Goal: Information Seeking & Learning: Understand process/instructions

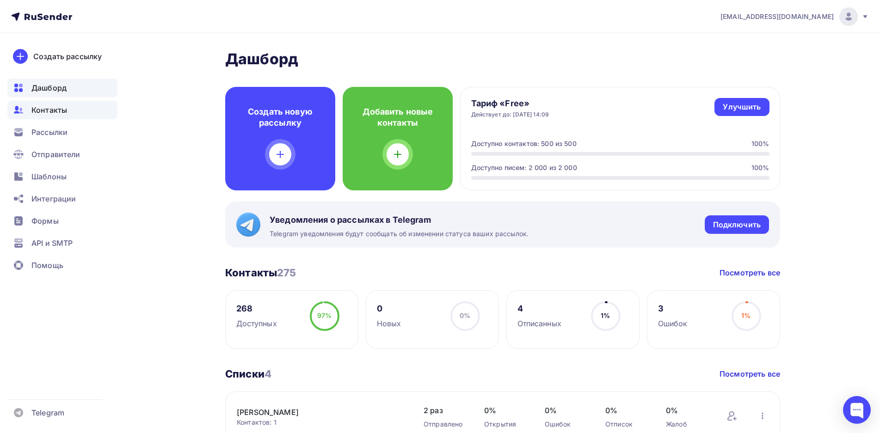
click at [63, 109] on span "Контакты" at bounding box center [49, 109] width 36 height 11
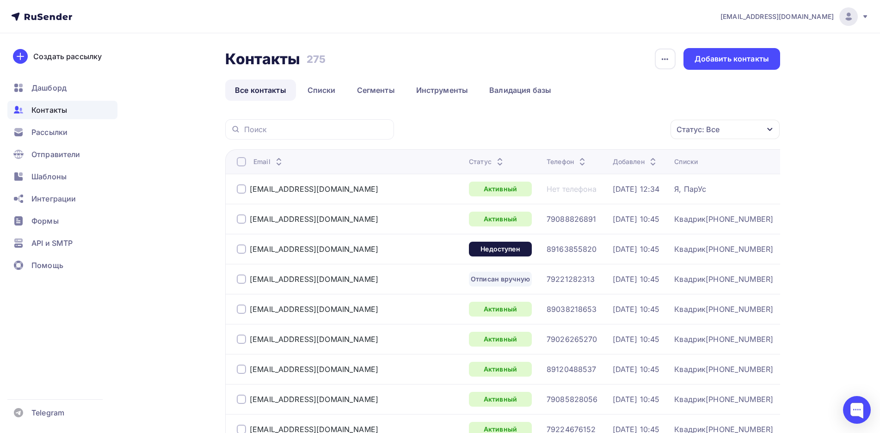
click at [240, 160] on div at bounding box center [241, 161] width 9 height 9
click at [651, 128] on icon "button" at bounding box center [650, 129] width 11 height 11
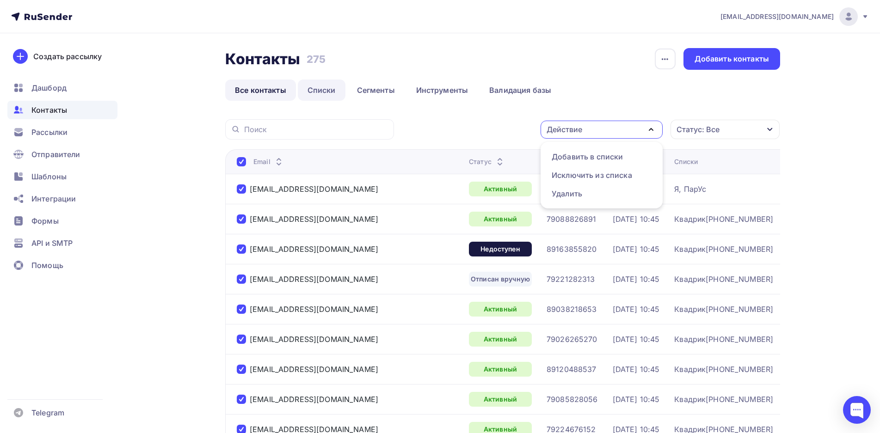
click at [324, 93] on link "Списки" at bounding box center [322, 90] width 48 height 21
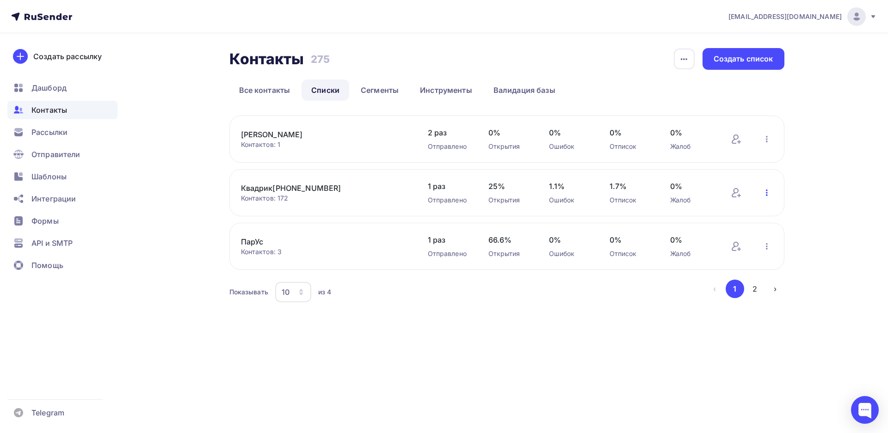
click at [762, 190] on icon "button" at bounding box center [766, 192] width 11 height 11
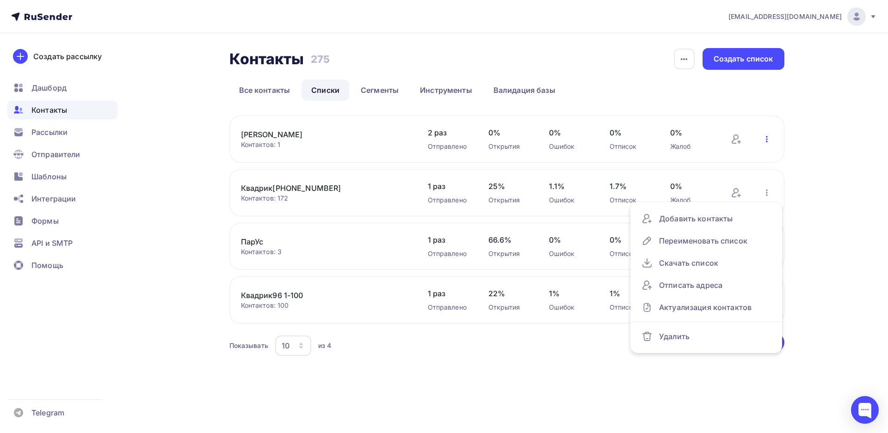
click at [770, 141] on icon "button" at bounding box center [766, 139] width 11 height 11
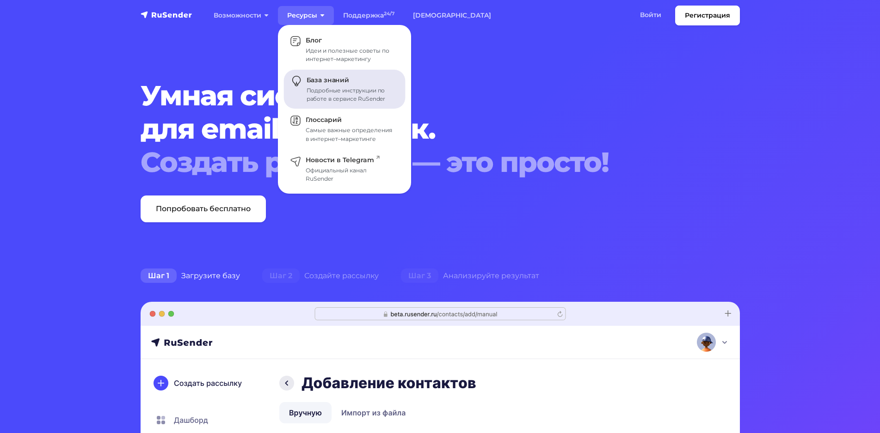
click at [337, 90] on div "Подробные инструкции по работе в сервисе RuSender" at bounding box center [350, 94] width 88 height 17
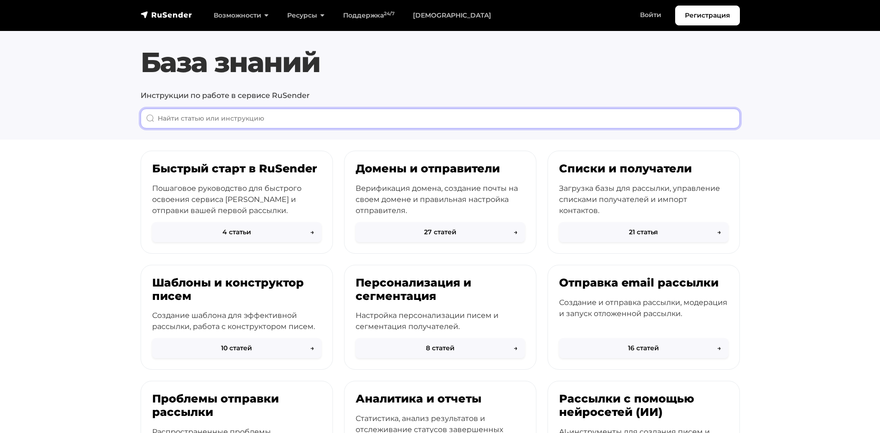
click at [316, 120] on input "When autocomplete results are available use up and down arrows to review and en…" at bounding box center [440, 119] width 599 height 20
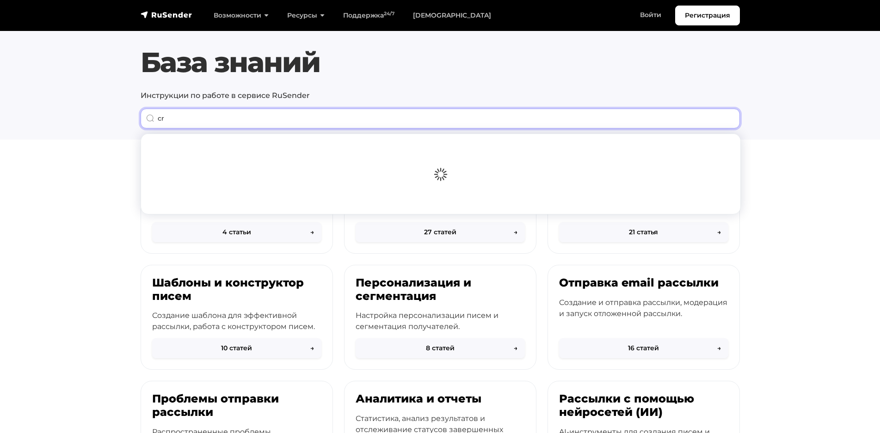
type input "c"
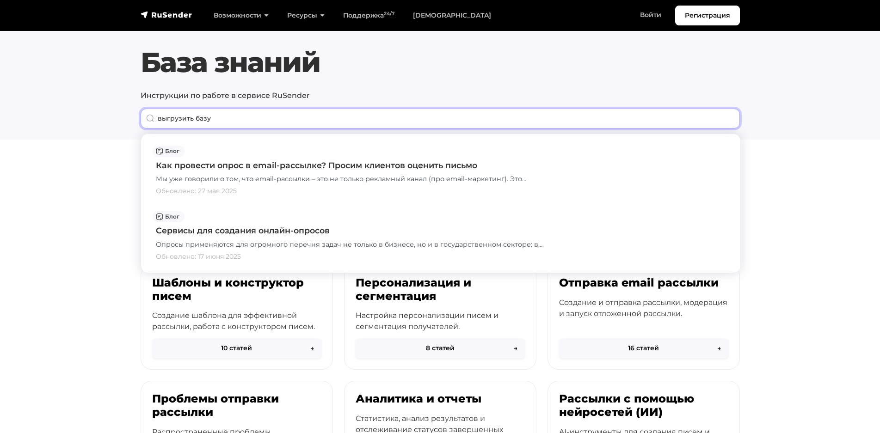
drag, startPoint x: 212, startPoint y: 119, endPoint x: 77, endPoint y: 111, distance: 135.2
click at [141, 111] on input "выгрузить базу" at bounding box center [440, 119] width 599 height 20
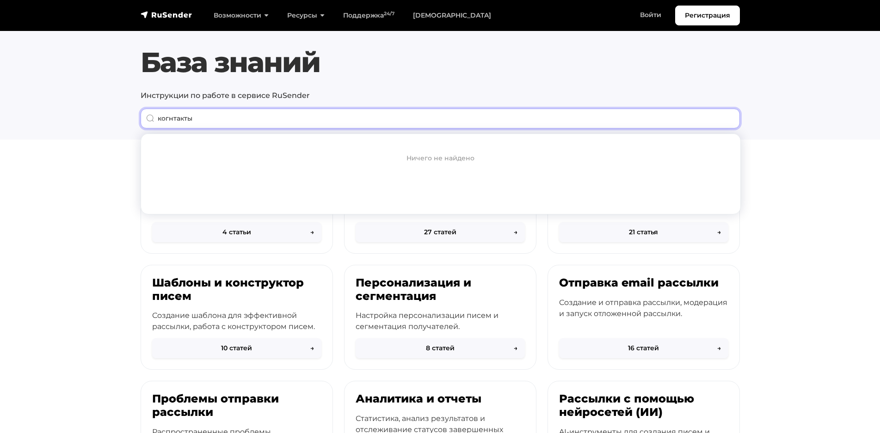
click at [169, 119] on input "когнтакты" at bounding box center [440, 119] width 599 height 20
click at [206, 119] on input "контакты" at bounding box center [440, 119] width 599 height 20
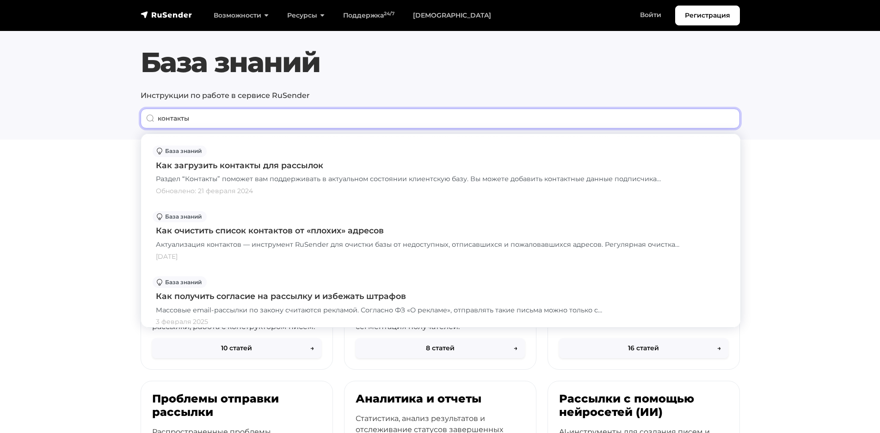
type input "контакты"
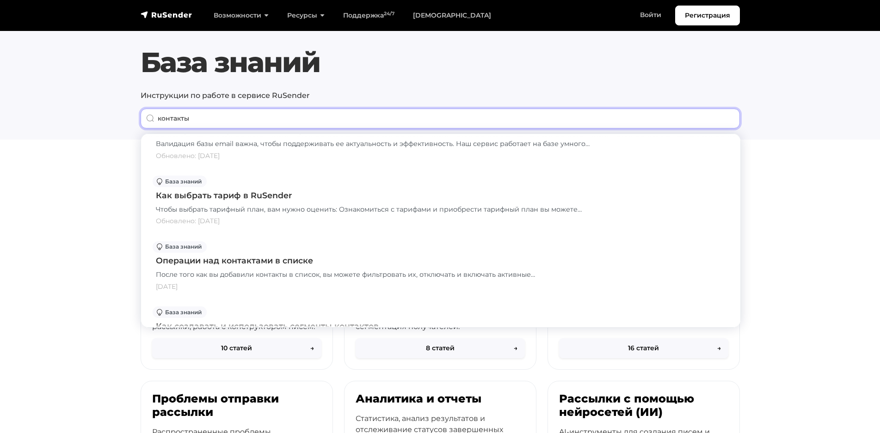
scroll to position [580, 0]
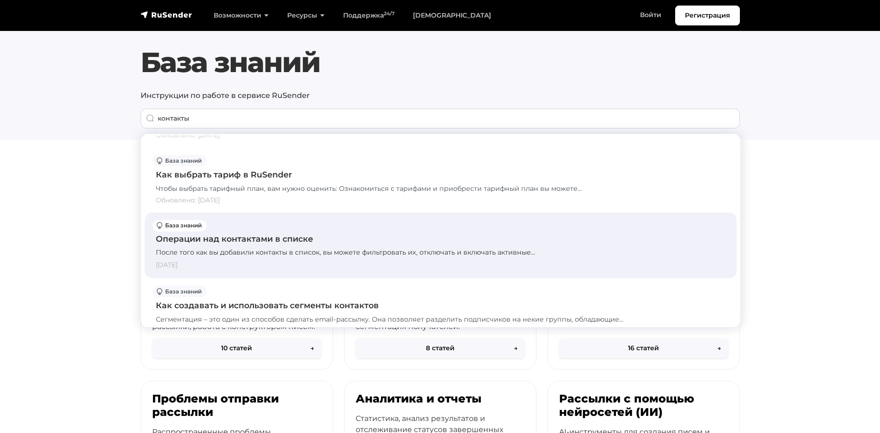
click at [297, 240] on div "Операции над контактами в списке" at bounding box center [440, 239] width 569 height 12
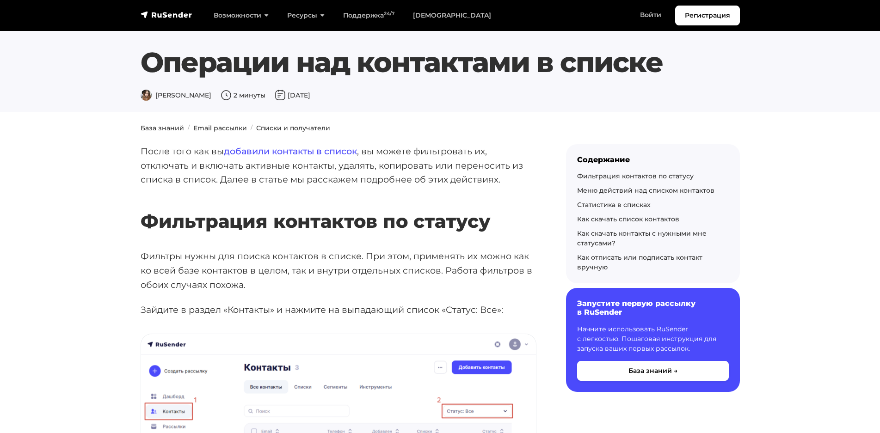
click at [406, 219] on h2 "Фильтрация контактов по статусу" at bounding box center [339, 207] width 396 height 49
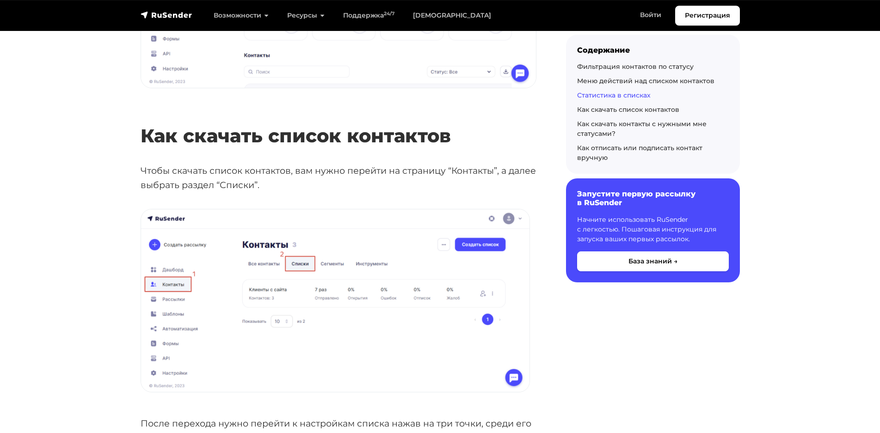
scroll to position [1603, 0]
